Goal: Navigation & Orientation: Find specific page/section

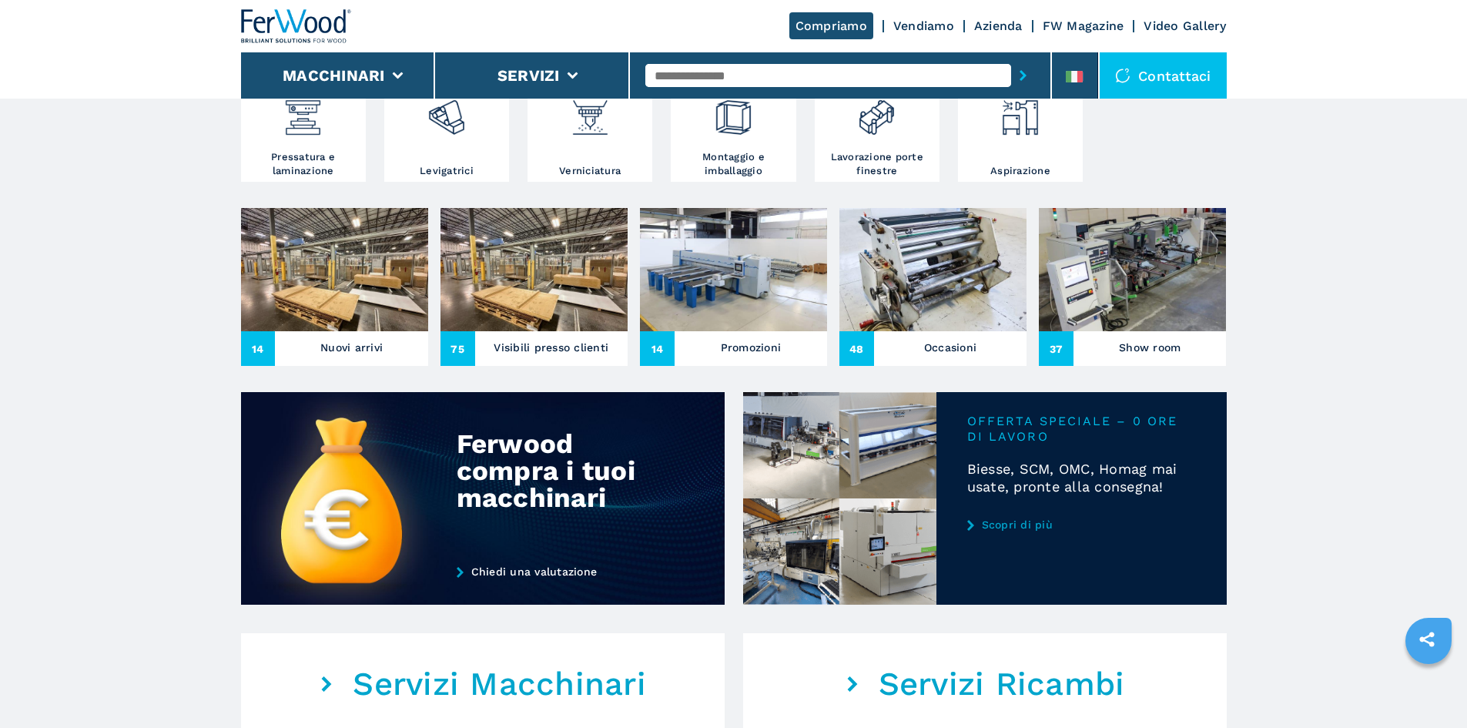
click at [396, 331] on img at bounding box center [334, 269] width 187 height 123
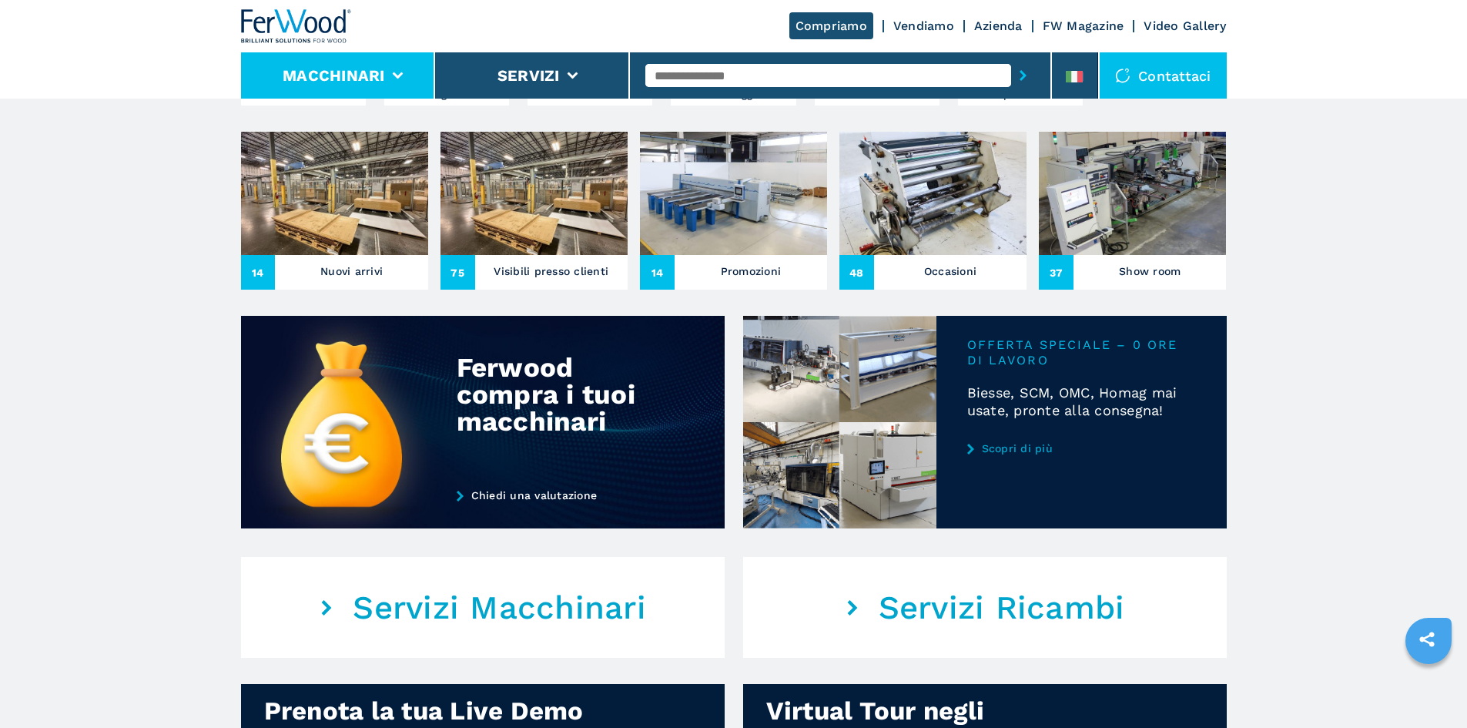
scroll to position [539, 0]
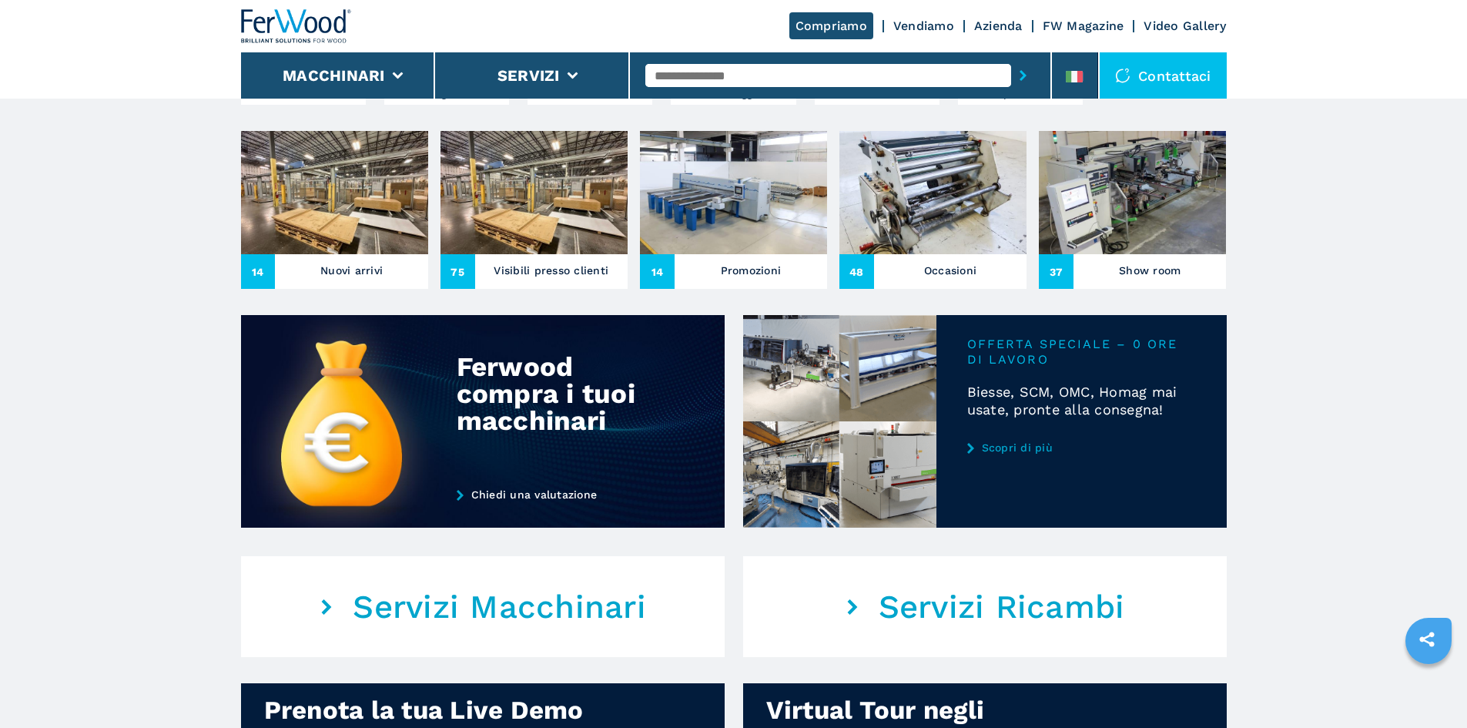
click at [380, 283] on div "14 Nuovi arrivi" at bounding box center [334, 271] width 187 height 35
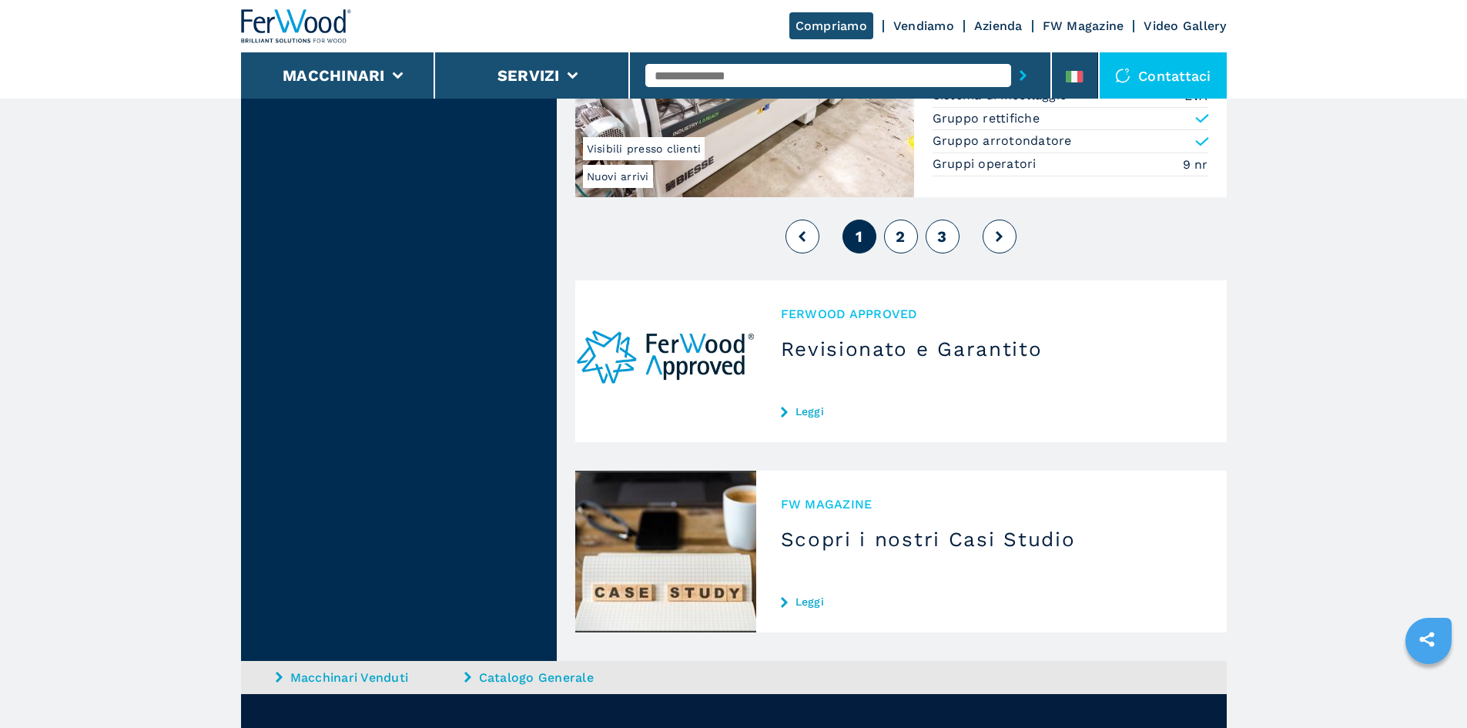
scroll to position [3926, 0]
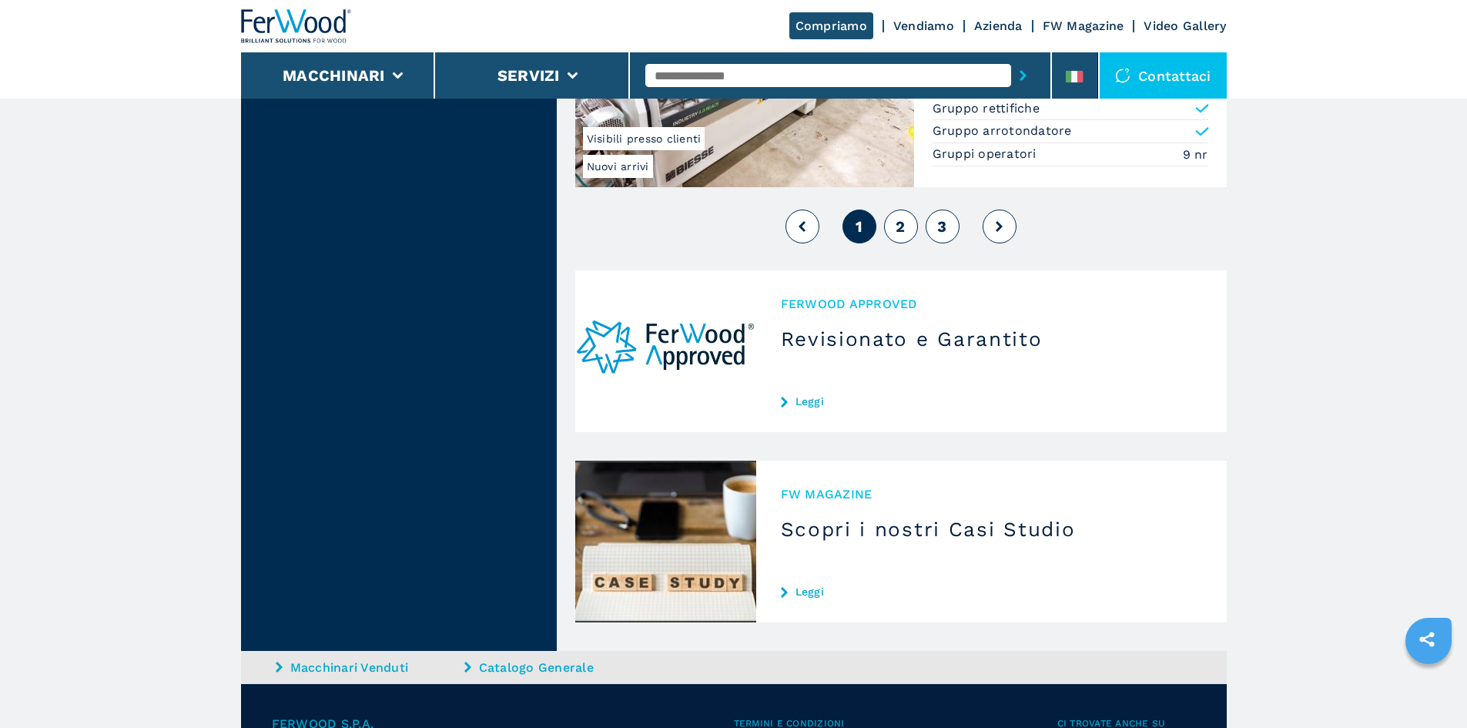
click at [898, 231] on span "2" at bounding box center [899, 226] width 9 height 18
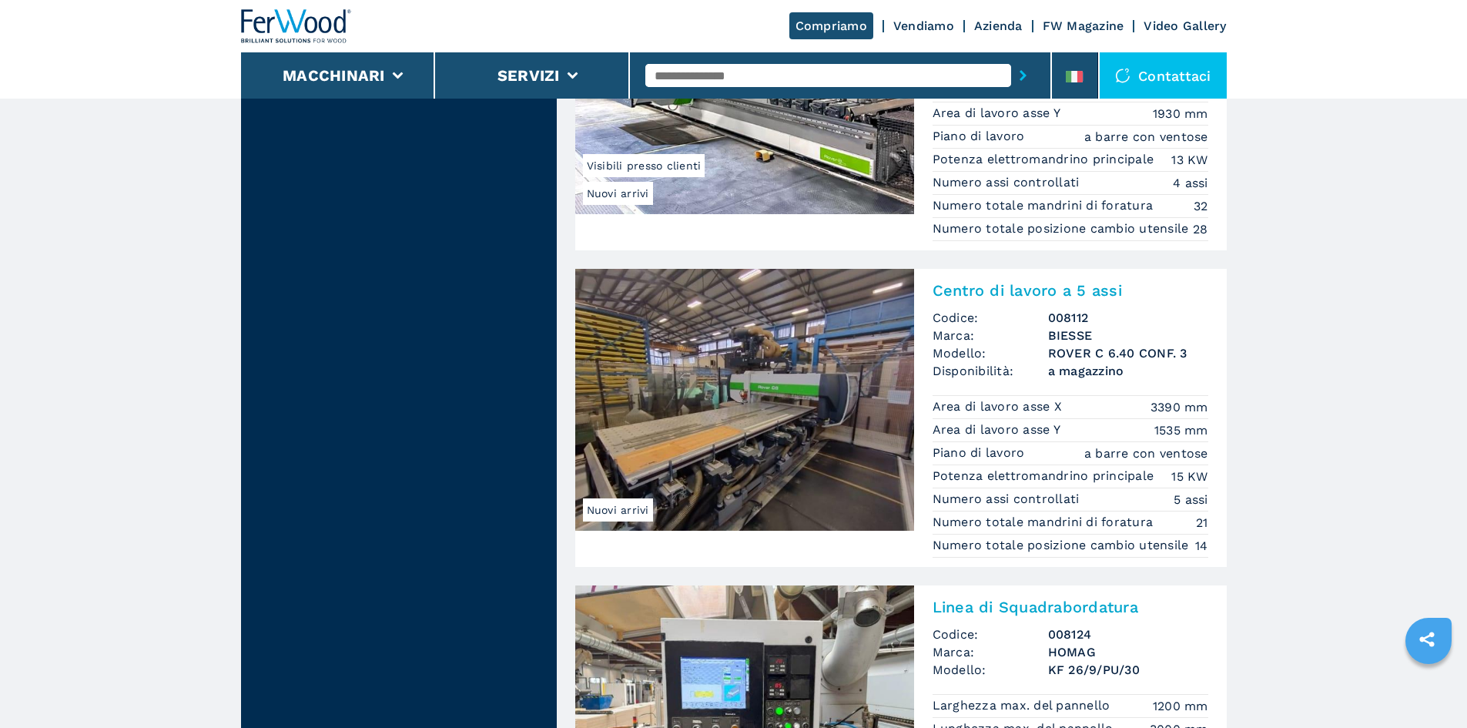
scroll to position [1540, 0]
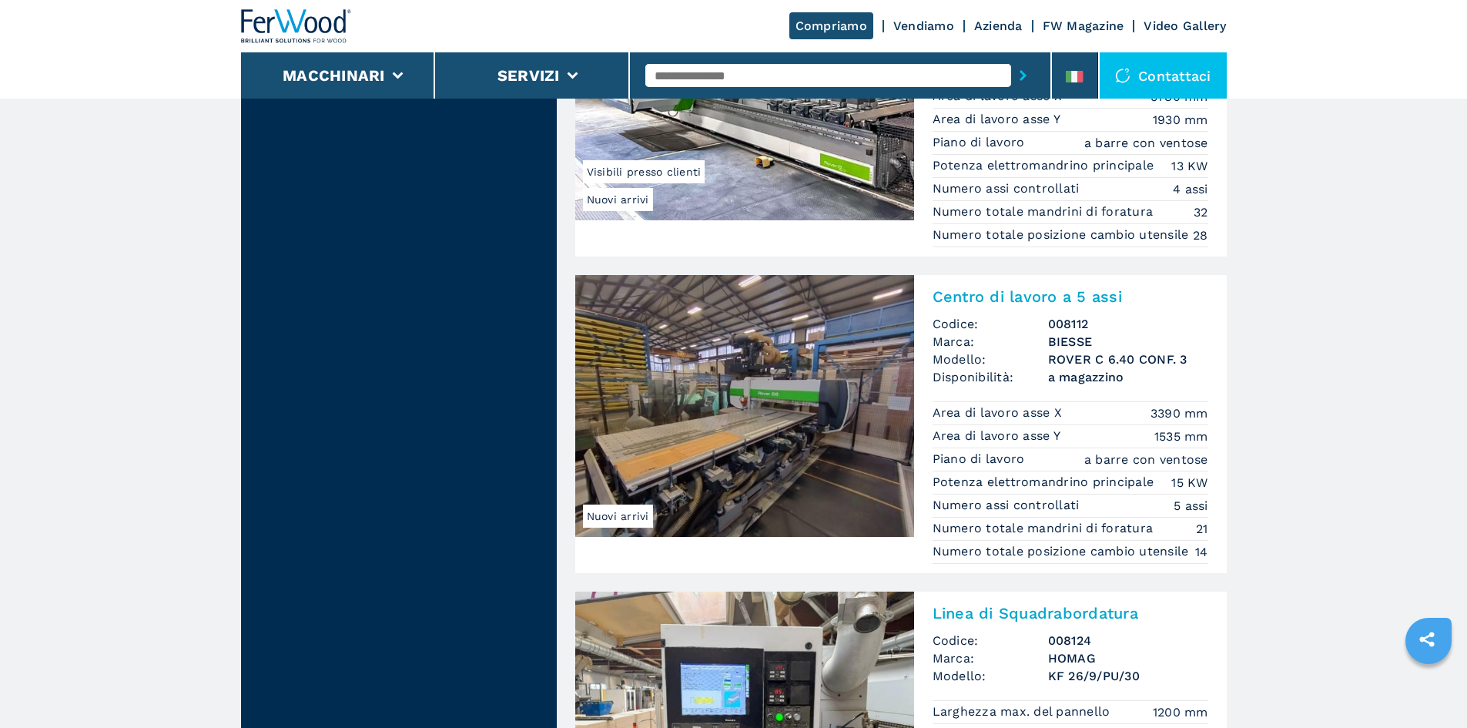
click at [311, 12] on img at bounding box center [296, 26] width 111 height 34
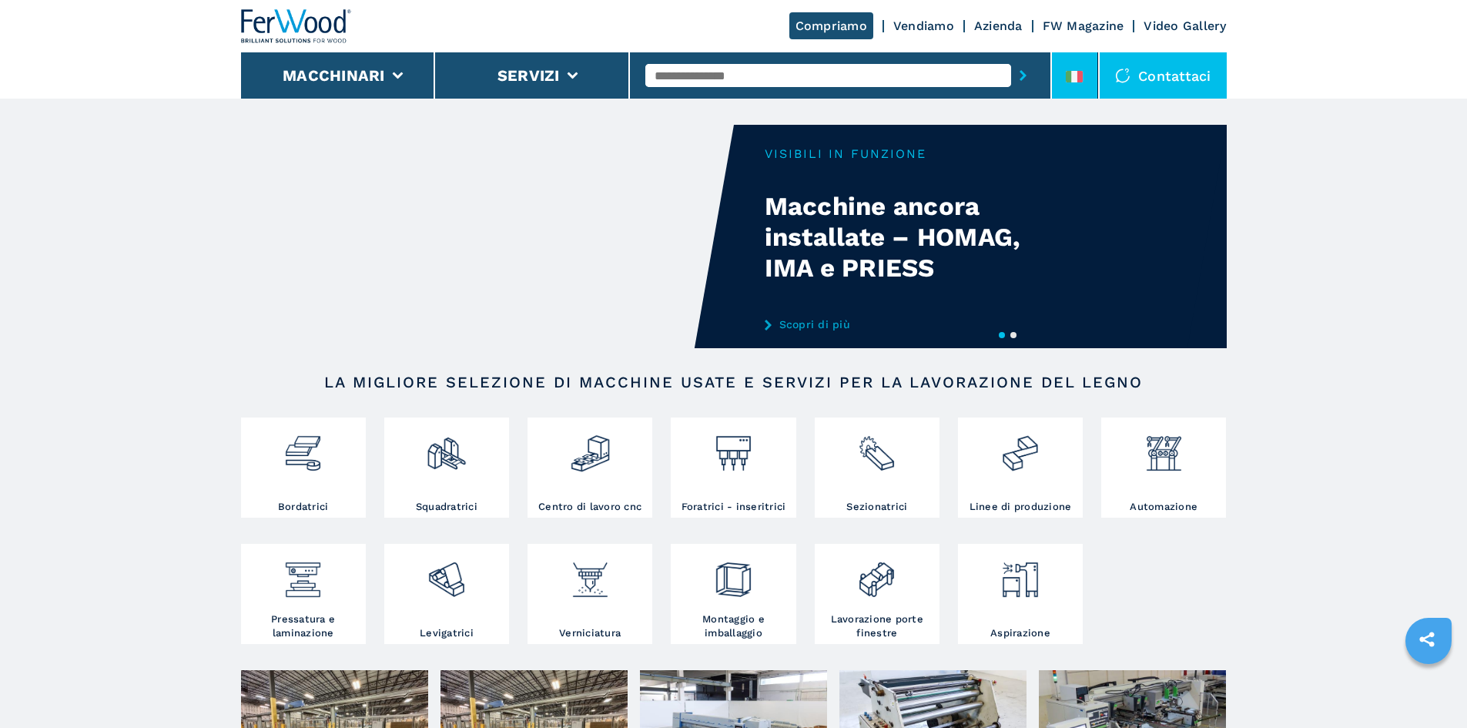
click at [1068, 79] on icon at bounding box center [1068, 77] width 6 height 12
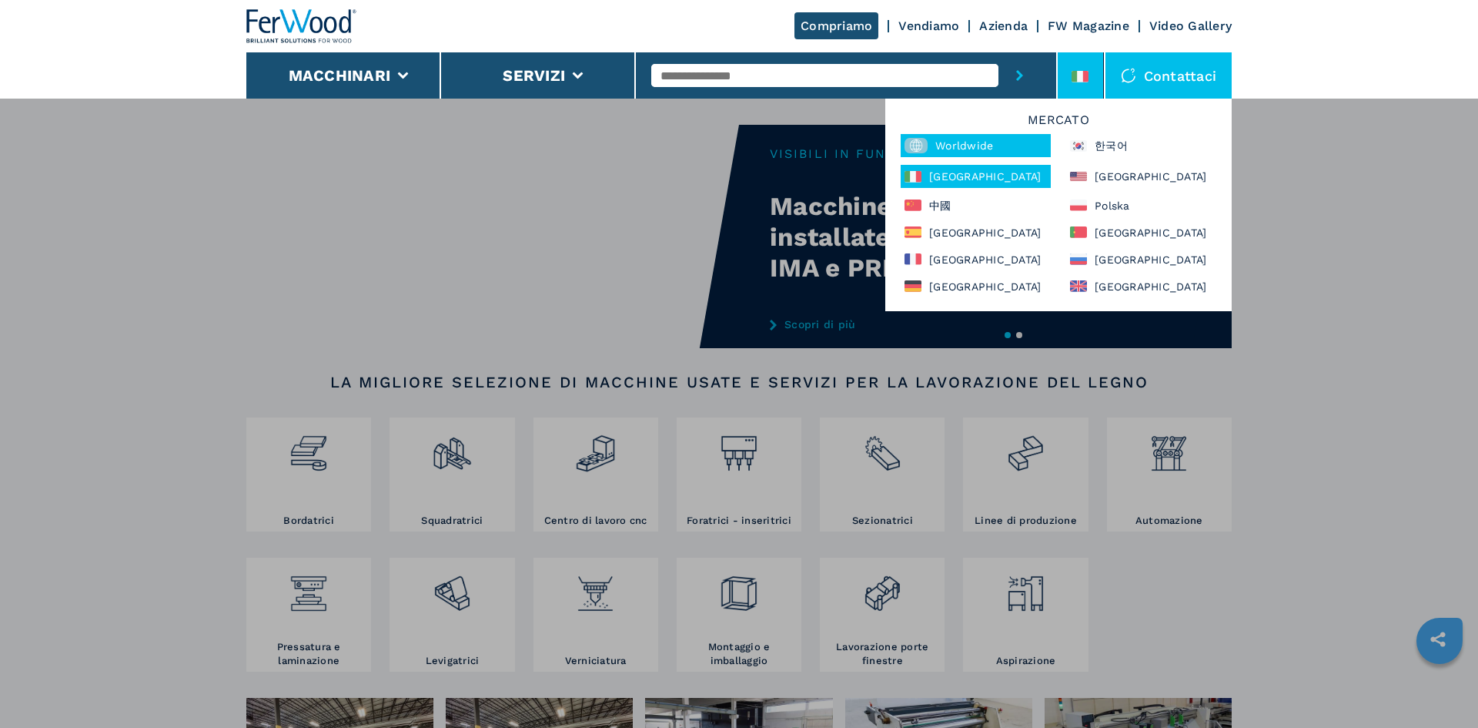
click at [978, 146] on div "Worldwide" at bounding box center [976, 145] width 150 height 23
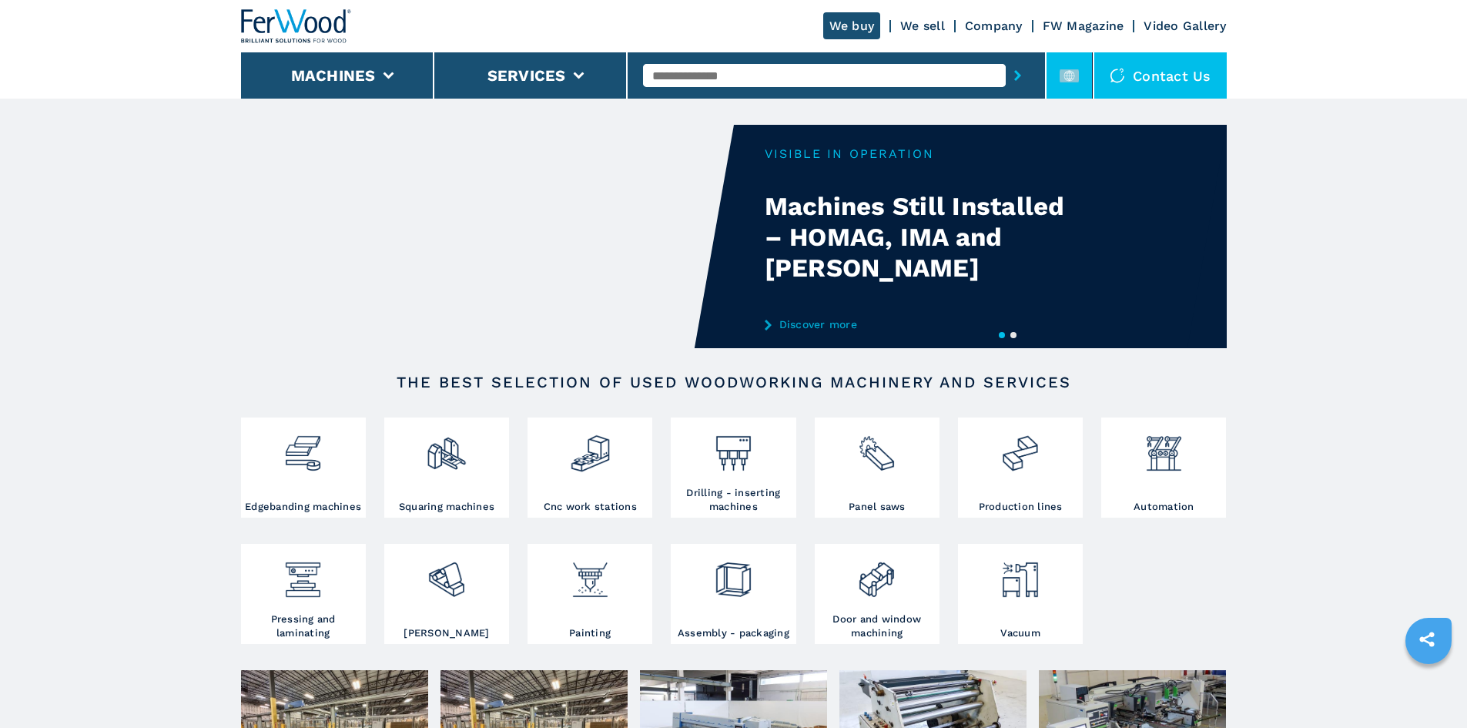
click at [1072, 75] on icon at bounding box center [1069, 75] width 11 height 11
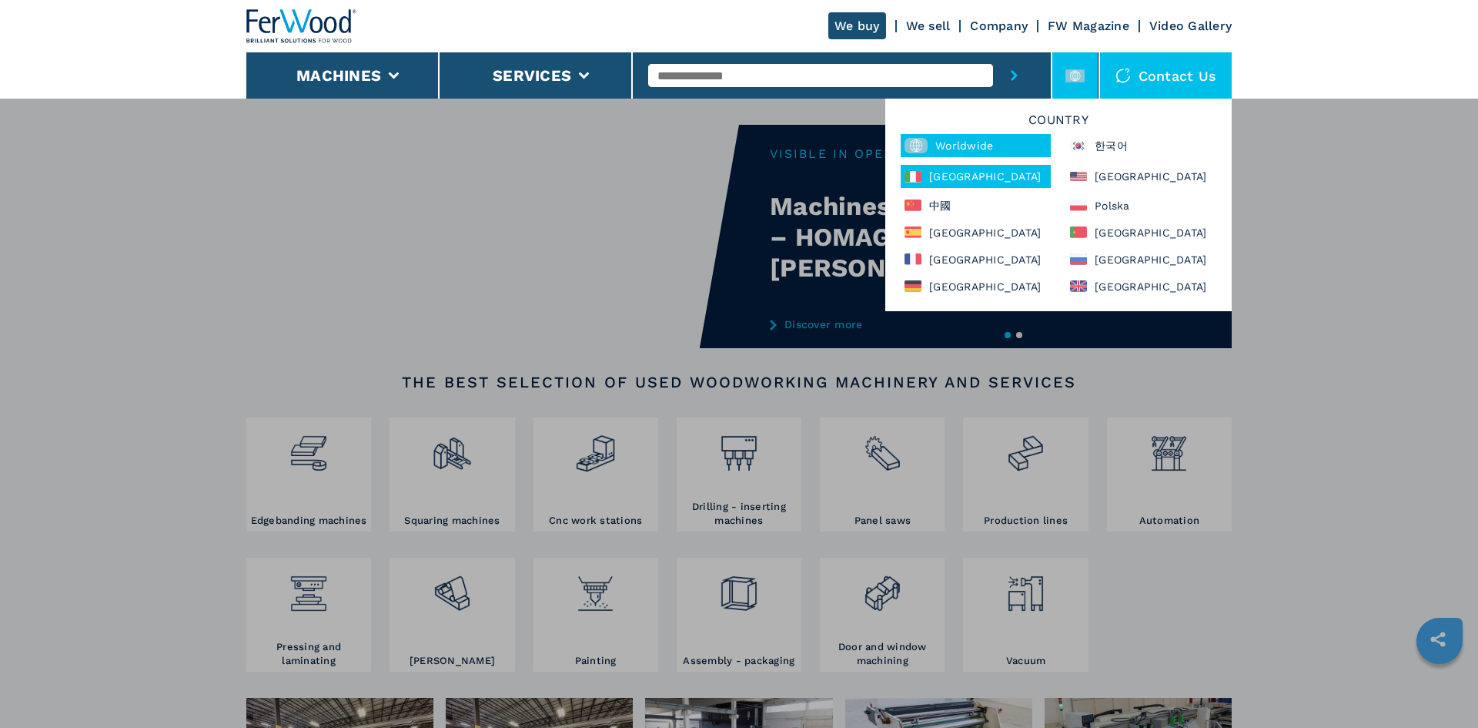
click at [987, 183] on div "[GEOGRAPHIC_DATA]" at bounding box center [976, 176] width 150 height 23
